Goal: Find specific page/section: Find specific page/section

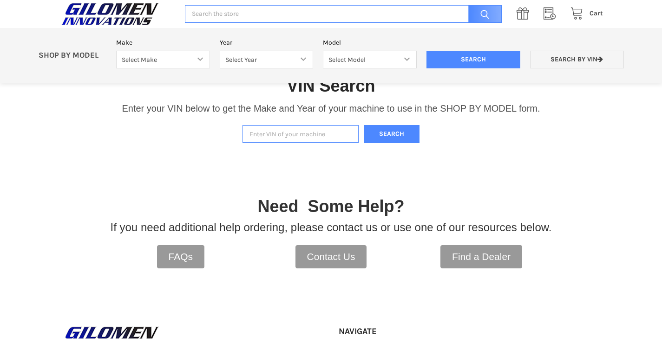
click at [311, 132] on input "Enter VIN of your machine" at bounding box center [301, 134] width 116 height 18
paste input "[US_VEHICLE_IDENTIFICATION_NUMBER]"
type input "[US_VEHICLE_IDENTIFICATION_NUMBER]"
click at [387, 139] on button "Search" at bounding box center [392, 134] width 56 height 18
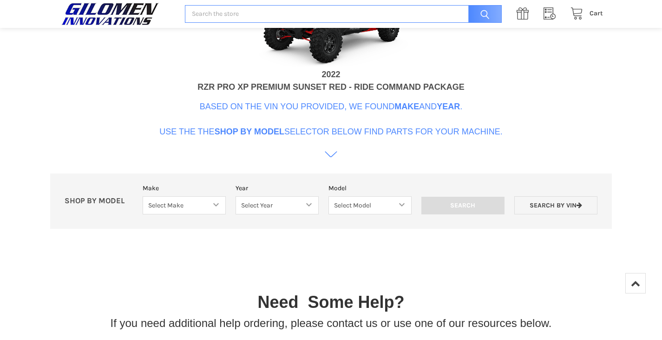
scroll to position [410, 0]
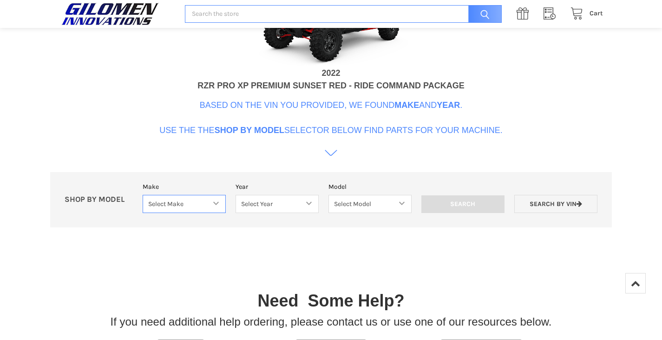
click at [212, 200] on select "Select Make Bobcat UTV Gravely UTV ACE 900 RANGER 570 Ranger 700 / 800 RANGER 9…" at bounding box center [184, 204] width 83 height 18
select select "358"
click at [143, 195] on select "Select Make Bobcat UTV Gravely UTV ACE 900 RANGER 570 Ranger 700 / 800 RANGER 9…" at bounding box center [184, 204] width 83 height 18
click at [294, 205] on select "Select Year [DATE] 2017 2018 2019 2020 2021 2022 2023 2024 2025" at bounding box center [277, 204] width 83 height 18
select select "559"
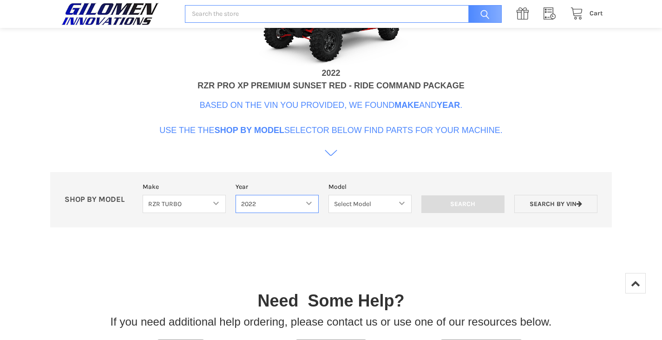
click at [236, 195] on select "Select Year [DATE] 2017 2018 2019 2020 2021 2022 2023 2024 2025" at bounding box center [277, 204] width 83 height 18
click at [378, 204] on select "Select Model RZR Pro XP RZR Pro XP 4 RZR Turbo R RZR Turbo R 4" at bounding box center [370, 204] width 84 height 18
select select "567"
click at [328, 195] on select "Select Model RZR Pro XP RZR Pro XP 4 RZR Turbo R RZR Turbo R 4" at bounding box center [370, 204] width 84 height 18
click at [480, 206] on input "Search" at bounding box center [464, 204] width 84 height 18
